Goal: Task Accomplishment & Management: Manage account settings

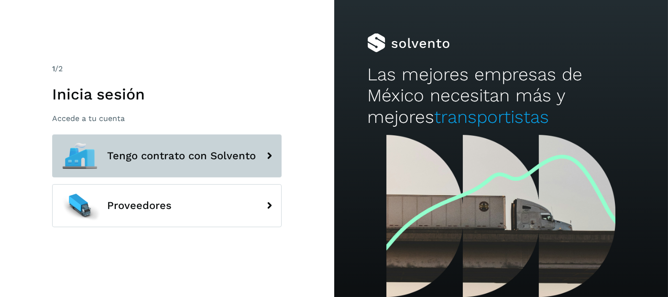
click at [164, 159] on span "Tengo contrato con Solvento" at bounding box center [181, 155] width 149 height 11
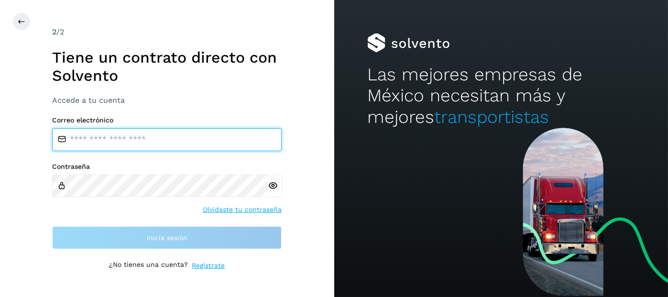
click at [157, 143] on input "email" at bounding box center [166, 139] width 229 height 23
type input "**********"
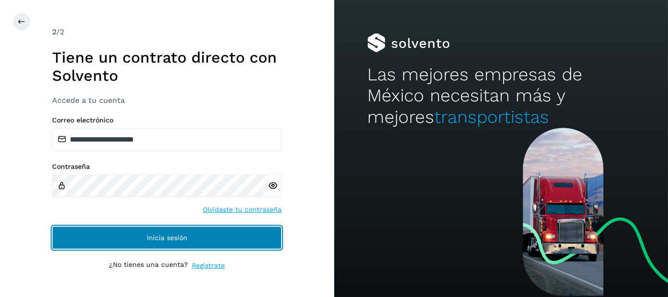
click at [149, 242] on button "Inicia sesión" at bounding box center [166, 237] width 229 height 23
click at [155, 238] on span "Inicia sesión" at bounding box center [167, 237] width 41 height 7
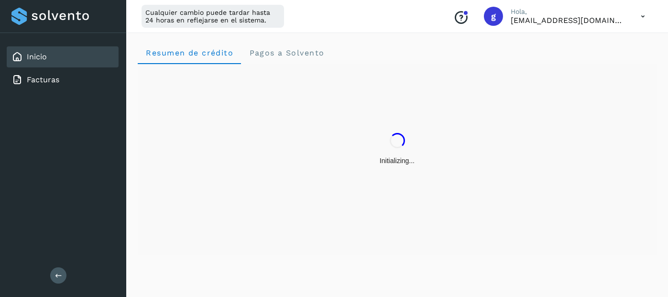
click at [61, 278] on icon at bounding box center [58, 275] width 7 height 7
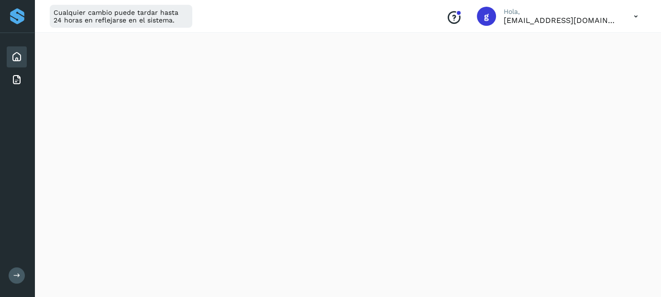
scroll to position [627, 0]
click at [435, 30] on div "Cualquier cambio puede tardar hasta 24 horas en reflejarse en el sistema. Conoc…" at bounding box center [347, 16] width 626 height 33
